Goal: Task Accomplishment & Management: Use online tool/utility

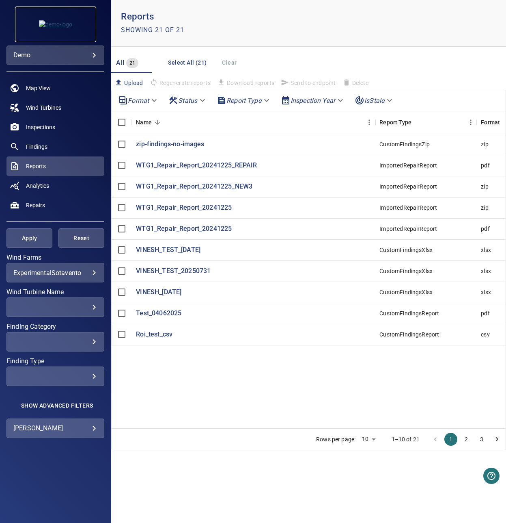
click at [48, 24] on img at bounding box center [55, 24] width 33 height 8
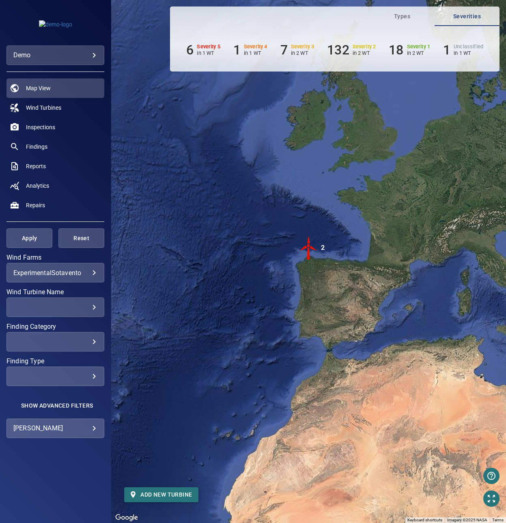
click at [97, 51] on body "**********" at bounding box center [253, 261] width 506 height 523
click at [125, 28] on div at bounding box center [253, 261] width 506 height 523
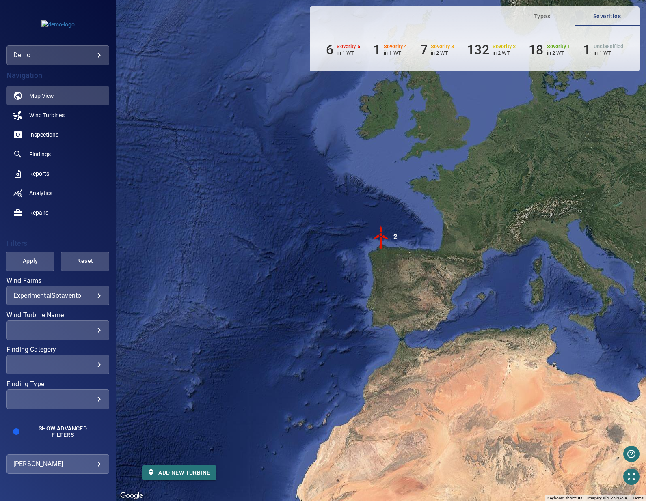
click at [95, 295] on body "**********" at bounding box center [323, 250] width 646 height 501
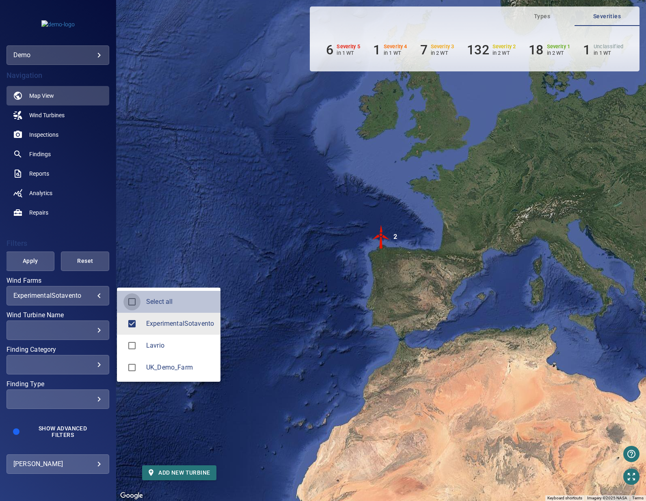
type input "**********"
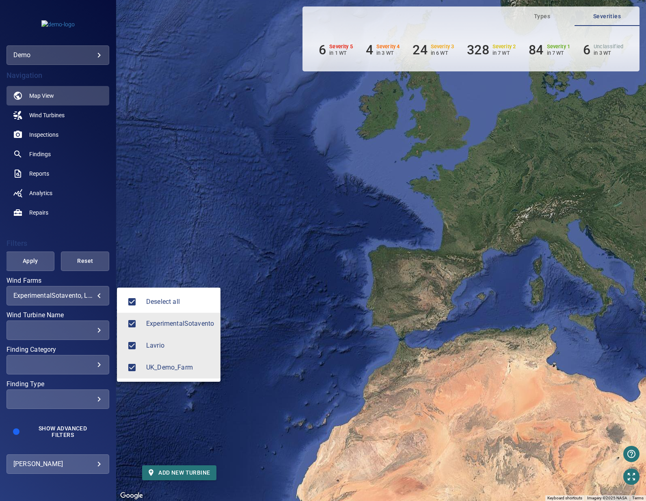
click at [172, 236] on div at bounding box center [323, 250] width 646 height 501
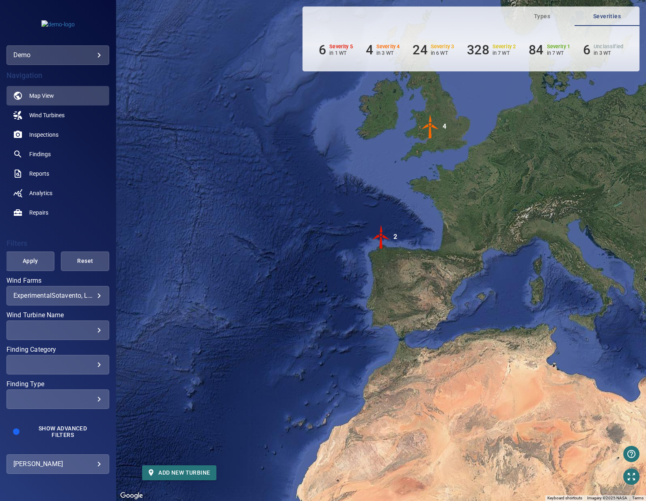
drag, startPoint x: 333, startPoint y: 184, endPoint x: 276, endPoint y: 203, distance: 59.3
click at [295, 199] on div "To activate drag with keyboard, press Alt + Enter. Once in keyboard drag state,…" at bounding box center [381, 250] width 530 height 501
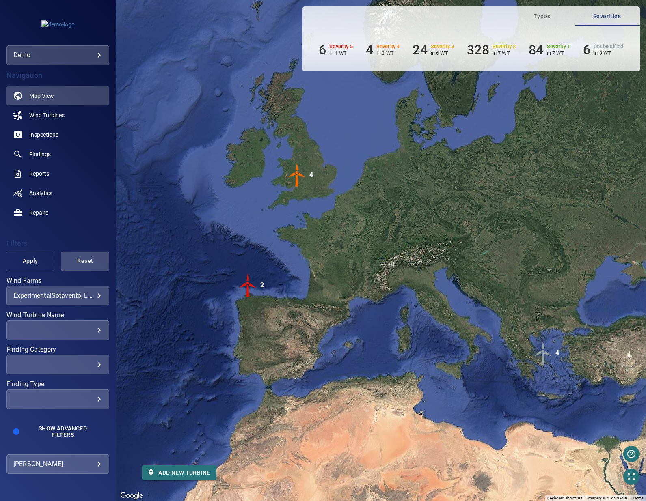
click at [38, 258] on span "Apply" at bounding box center [30, 261] width 28 height 10
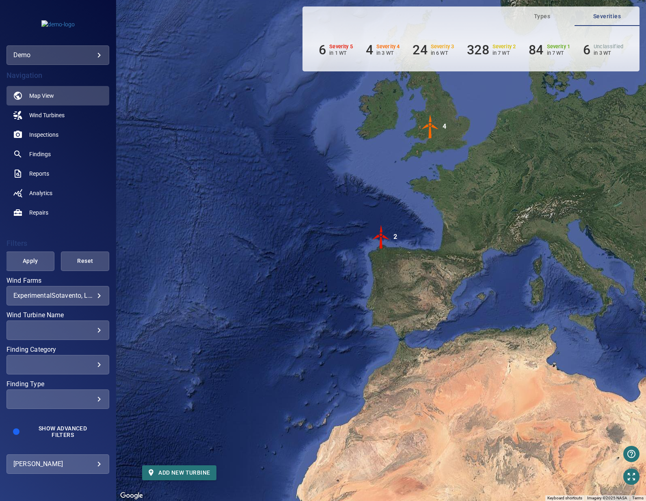
drag, startPoint x: 358, startPoint y: 257, endPoint x: 418, endPoint y: 254, distance: 60.6
click at [418, 254] on div at bounding box center [323, 250] width 646 height 501
drag, startPoint x: 438, startPoint y: 220, endPoint x: 406, endPoint y: 244, distance: 40.0
click at [406, 244] on div "To activate drag with keyboard, press Alt + Enter. Once in keyboard drag state,…" at bounding box center [381, 250] width 530 height 501
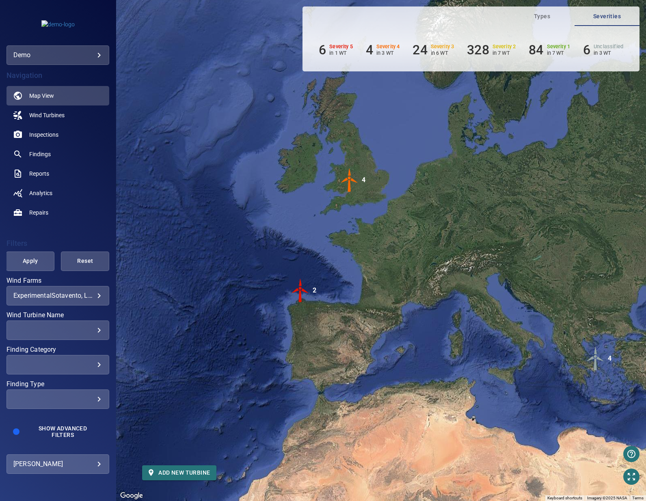
click at [299, 294] on img "2" at bounding box center [300, 291] width 24 height 24
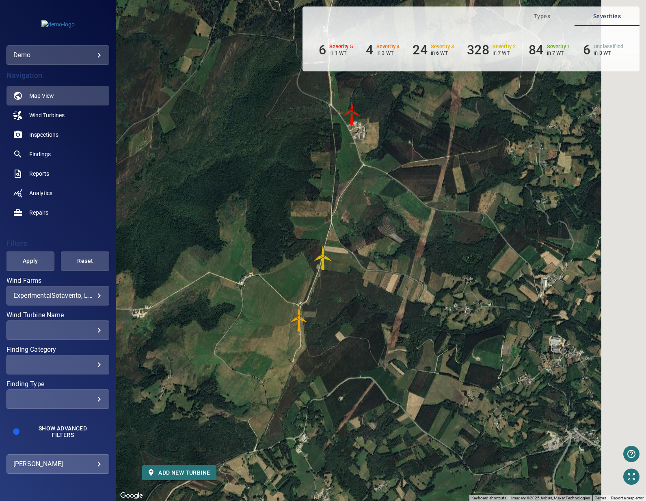
drag, startPoint x: 435, startPoint y: 239, endPoint x: 364, endPoint y: 234, distance: 71.2
click at [364, 234] on div "To navigate, press the arrow keys. To activate drag with keyboard, press Alt + …" at bounding box center [381, 250] width 530 height 501
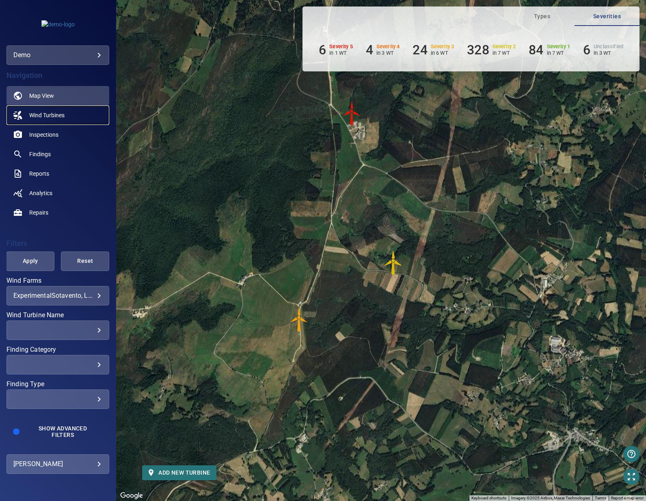
click at [37, 119] on link "Wind Turbines" at bounding box center [57, 115] width 103 height 19
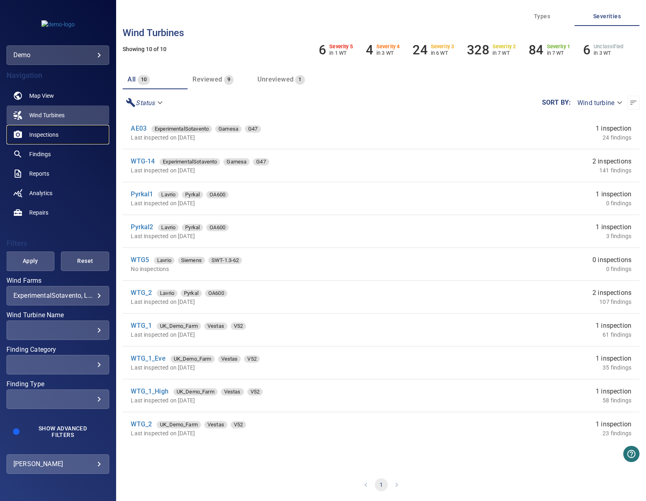
click at [39, 137] on span "Inspections" at bounding box center [43, 135] width 29 height 8
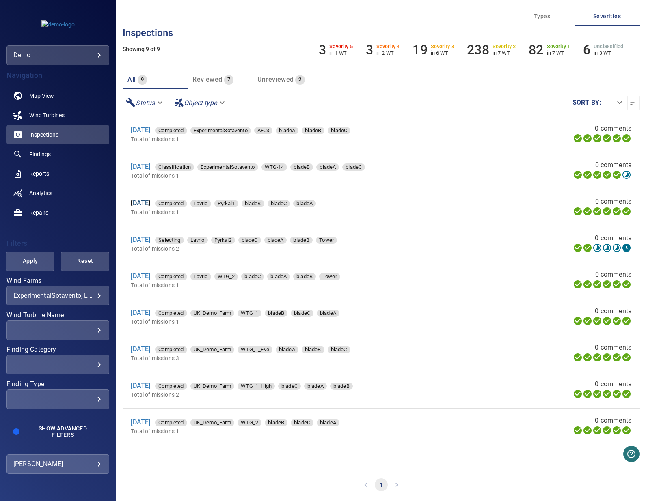
click at [150, 204] on link "7 Oct 2021" at bounding box center [140, 203] width 19 height 8
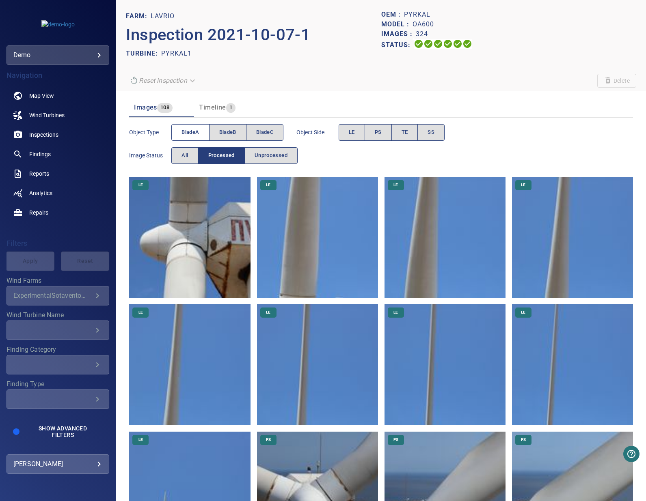
click at [187, 130] on span "bladeA" at bounding box center [189, 132] width 17 height 9
click at [195, 134] on span "bladeA" at bounding box center [189, 132] width 17 height 9
click at [224, 134] on span "bladeB" at bounding box center [227, 132] width 17 height 9
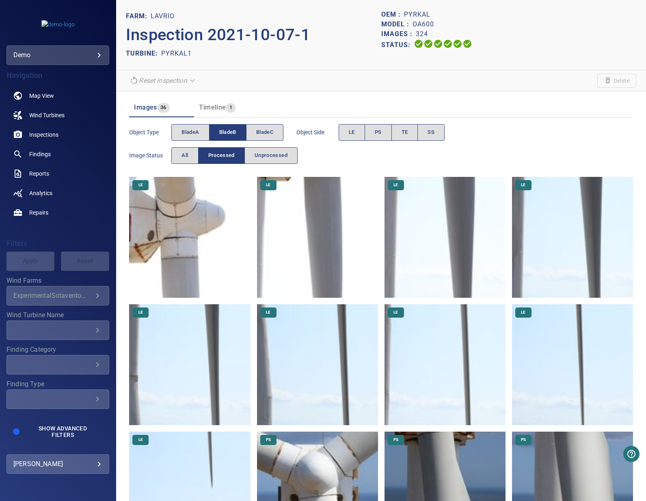
click at [224, 134] on span "bladeB" at bounding box center [227, 132] width 17 height 9
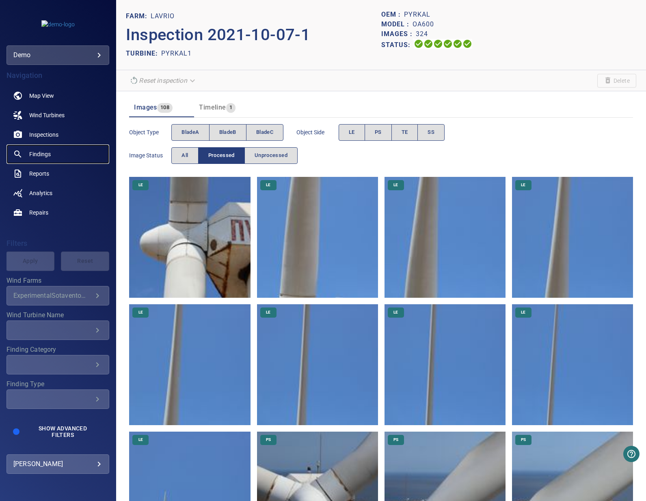
click at [41, 156] on span "Findings" at bounding box center [40, 154] width 22 height 8
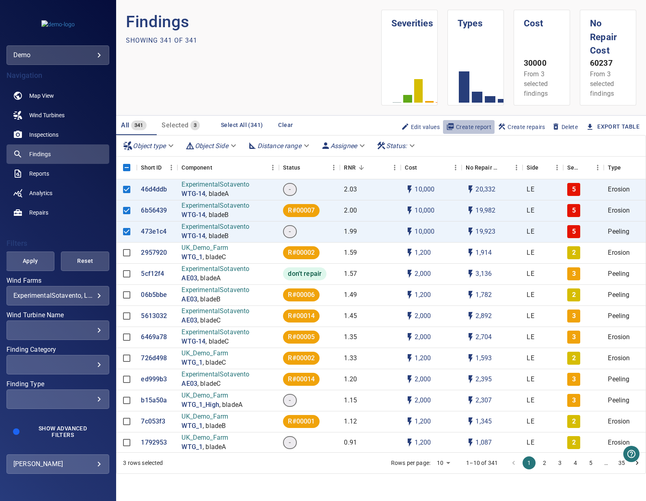
click at [467, 124] on span "Create report" at bounding box center [468, 127] width 45 height 9
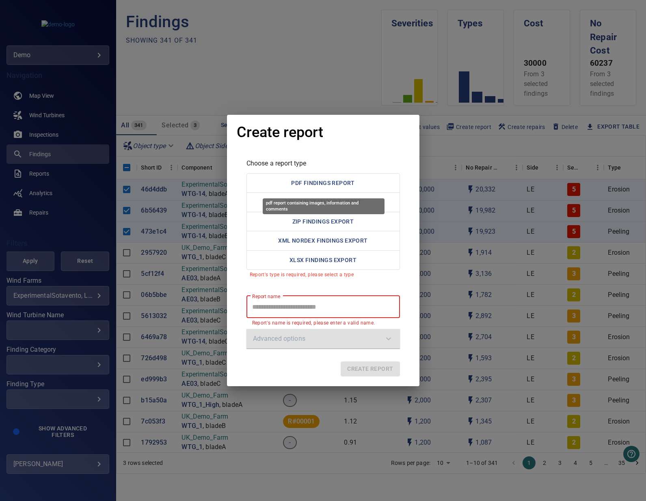
click at [302, 183] on button "PDF Findings Report" at bounding box center [322, 183] width 153 height 20
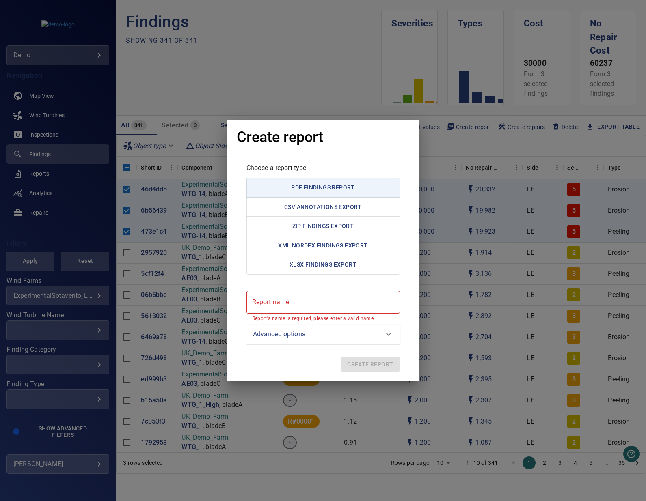
click at [292, 309] on report "Report name" at bounding box center [322, 302] width 153 height 23
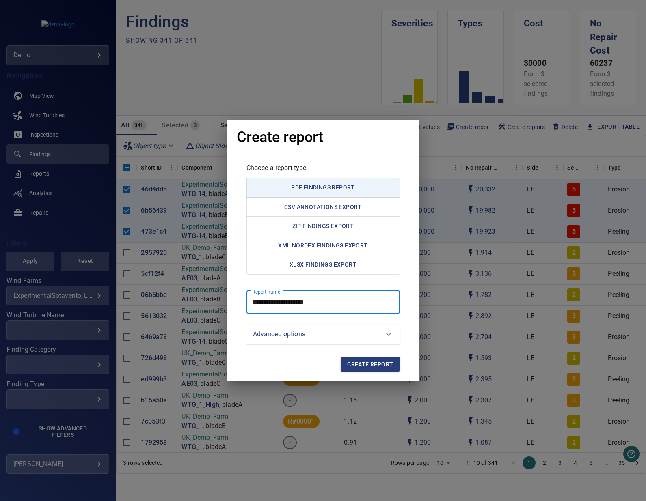
type report "**********"
click at [294, 331] on p "Advanced options" at bounding box center [279, 335] width 52 height 10
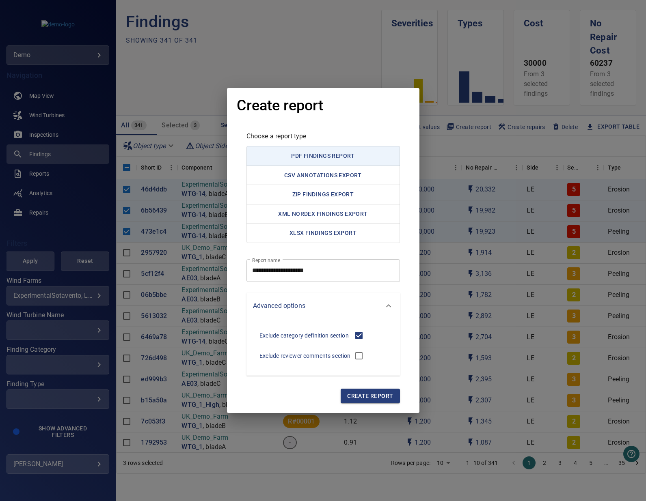
click at [374, 397] on span "Create report" at bounding box center [370, 396] width 46 height 10
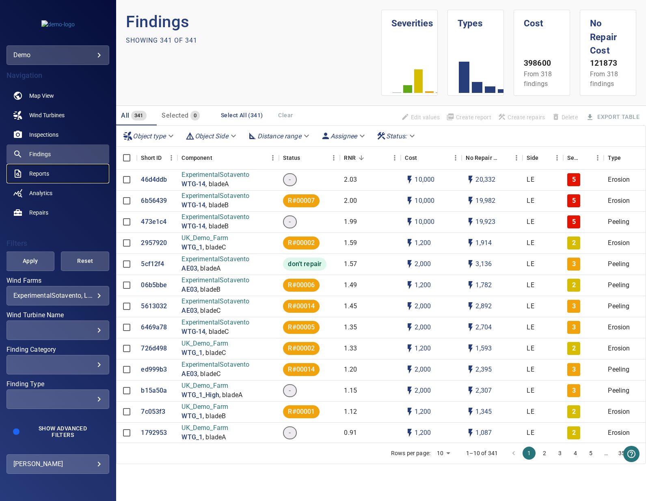
click at [48, 173] on span "Reports" at bounding box center [39, 174] width 20 height 8
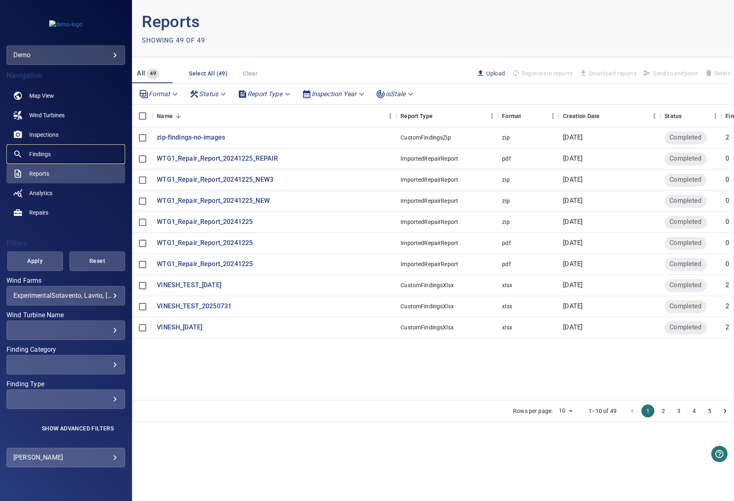
click at [58, 156] on link "Findings" at bounding box center [65, 154] width 119 height 19
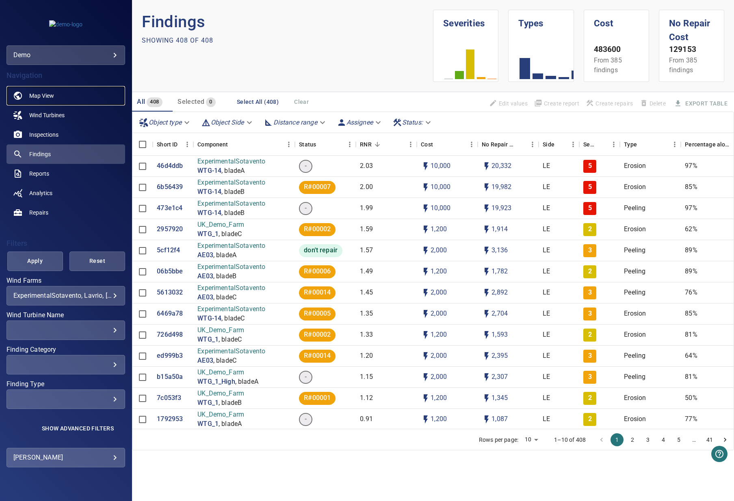
click at [41, 97] on span "Map View" at bounding box center [41, 96] width 25 height 8
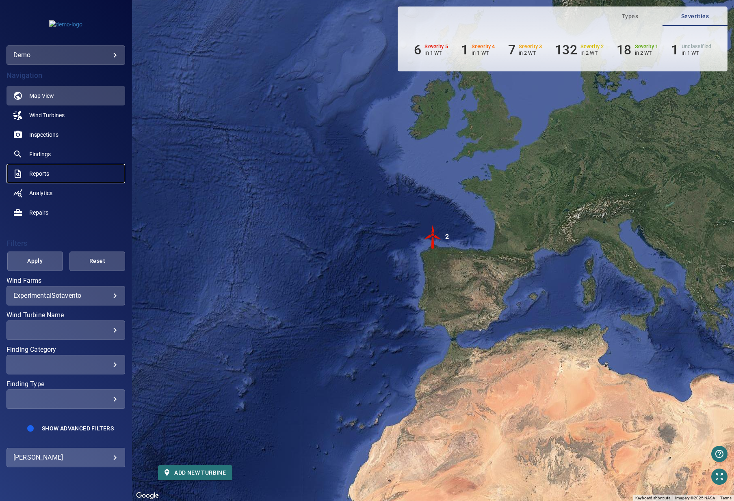
click at [28, 178] on link "Reports" at bounding box center [65, 173] width 119 height 19
